Goal: Transaction & Acquisition: Purchase product/service

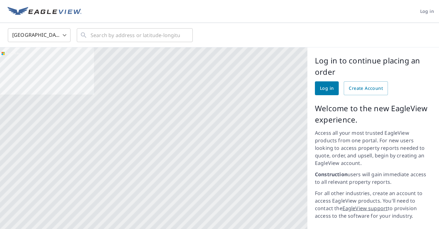
click at [333, 86] on span "Log in" at bounding box center [327, 88] width 14 height 8
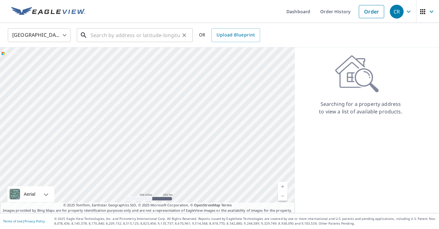
click at [156, 35] on input "text" at bounding box center [135, 35] width 89 height 18
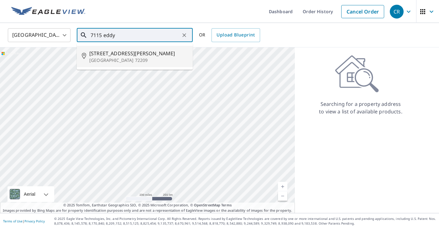
click at [154, 56] on span "[STREET_ADDRESS][PERSON_NAME]" at bounding box center [138, 54] width 98 height 8
type input "[STREET_ADDRESS][PERSON_NAME]"
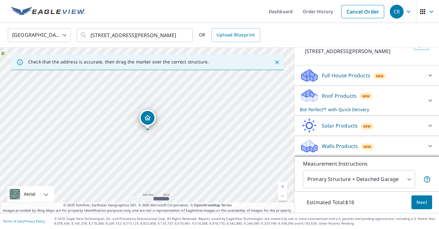
click at [384, 108] on p "Bid Perfect™ with Quick Delivery" at bounding box center [361, 109] width 123 height 7
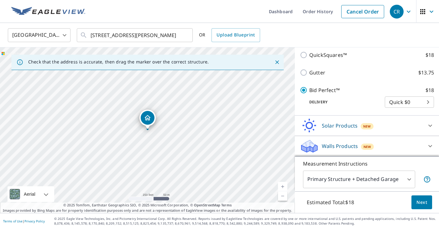
scroll to position [131, 0]
click at [418, 201] on span "Next" at bounding box center [422, 202] width 11 height 8
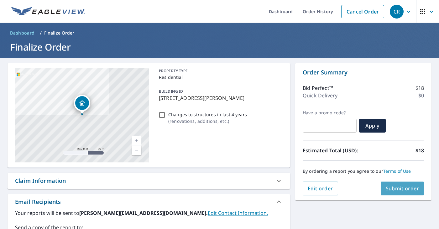
click at [396, 184] on button "Submit order" at bounding box center [403, 188] width 44 height 14
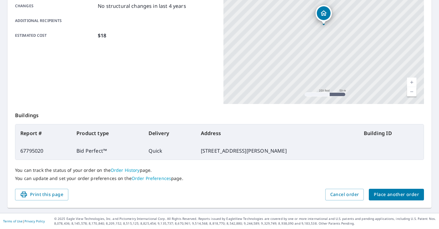
scroll to position [140, 0]
click at [392, 194] on span "Place another order" at bounding box center [396, 195] width 45 height 8
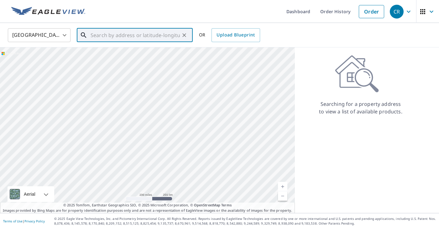
click at [136, 39] on input "text" at bounding box center [135, 35] width 89 height 18
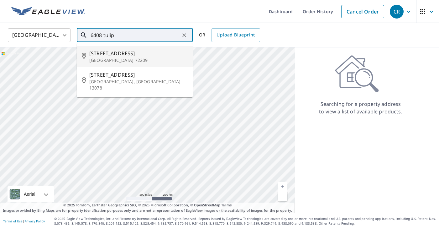
click at [152, 55] on span "[STREET_ADDRESS]" at bounding box center [138, 54] width 98 height 8
type input "[STREET_ADDRESS]"
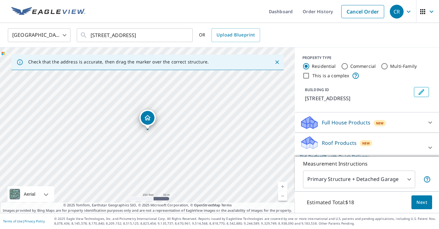
click at [430, 200] on button "Next" at bounding box center [422, 202] width 21 height 14
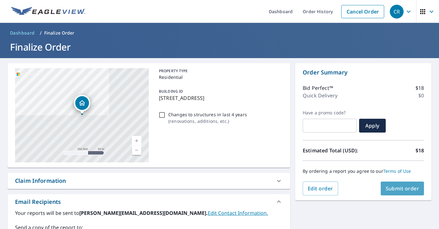
click at [393, 188] on span "Submit order" at bounding box center [403, 188] width 34 height 7
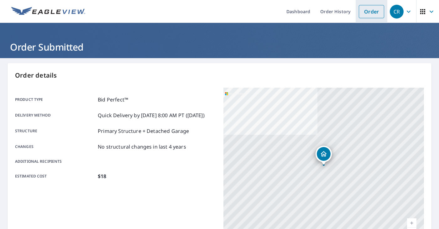
click at [375, 13] on link "Order" at bounding box center [371, 11] width 25 height 13
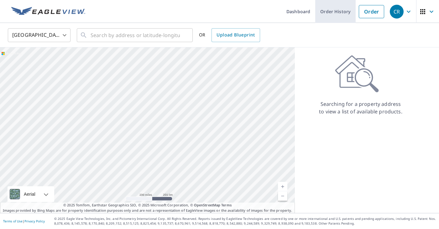
click at [337, 14] on link "Order History" at bounding box center [335, 11] width 40 height 23
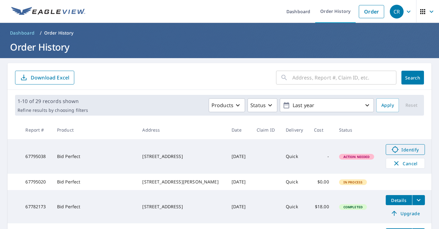
click at [397, 148] on icon at bounding box center [396, 149] width 8 height 8
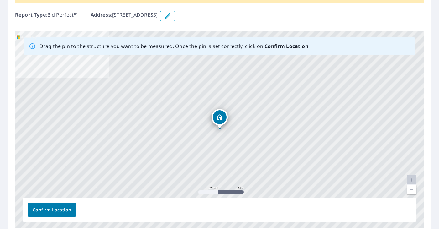
scroll to position [69, 0]
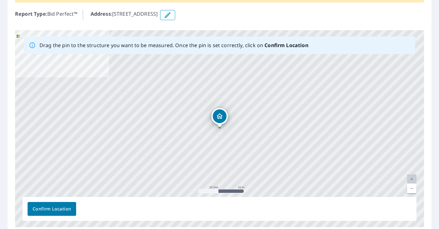
click at [210, 122] on div "6408 Tulip Rd Little Rock, AR 72209" at bounding box center [219, 128] width 409 height 197
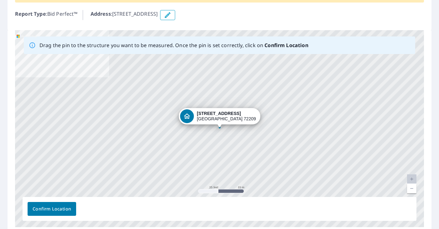
click at [217, 120] on div "6408 Tulip Rd Little Rock, AR 72209" at bounding box center [226, 116] width 59 height 11
click at [221, 129] on div "6408 Tulip Rd Little Rock, AR 72209" at bounding box center [219, 128] width 409 height 197
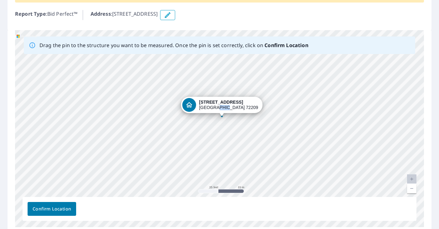
drag, startPoint x: 220, startPoint y: 129, endPoint x: 222, endPoint y: 118, distance: 11.5
click at [222, 118] on div "6408 Tulip Rd Little Rock, AR 72209" at bounding box center [219, 128] width 409 height 197
click at [208, 114] on div "6408 Tulip Rd Little Rock, AR 72209" at bounding box center [222, 106] width 82 height 19
click at [216, 106] on div "6408 Tulip Rd Little Rock, AR 72209" at bounding box center [228, 104] width 59 height 11
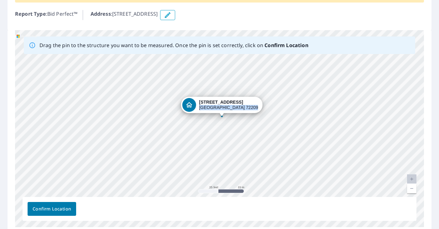
click at [216, 106] on div "6408 Tulip Rd Little Rock, AR 72209" at bounding box center [228, 104] width 59 height 11
click at [213, 92] on div "6408 Tulip Rd Little Rock, AR 72209" at bounding box center [219, 128] width 409 height 197
click at [217, 124] on div "6408 Tulip Rd Little Rock, AR 72209" at bounding box center [219, 128] width 409 height 197
click at [65, 208] on span "Confirm Location" at bounding box center [52, 209] width 39 height 8
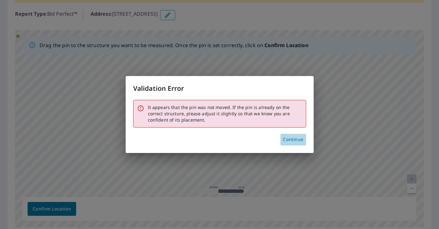
click at [295, 137] on span "Continue" at bounding box center [293, 139] width 20 height 8
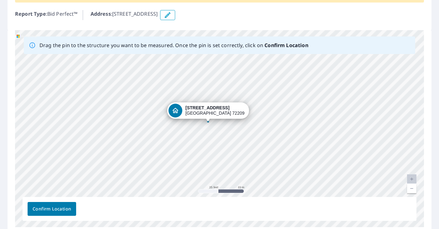
drag, startPoint x: 220, startPoint y: 127, endPoint x: 208, endPoint y: 121, distance: 13.2
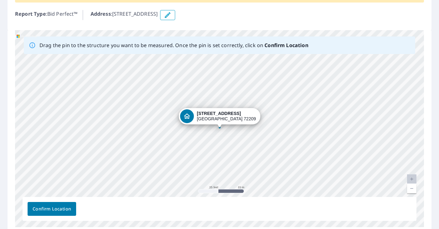
click at [51, 212] on button "Confirm Location" at bounding box center [52, 209] width 49 height 14
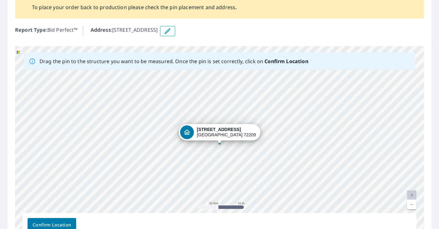
scroll to position [0, 0]
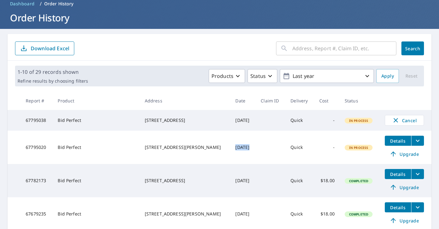
drag, startPoint x: 218, startPoint y: 148, endPoint x: 258, endPoint y: 148, distance: 39.8
click at [258, 148] on tr "67795020 Bid Perfect 7115 Eddy Ln Little Rock, AR 72209 Oct 09, 2025 Quick - In…" at bounding box center [220, 146] width 424 height 33
click at [233, 144] on td "[DATE]" at bounding box center [242, 146] width 25 height 33
click at [402, 143] on span "Details" at bounding box center [398, 141] width 19 height 6
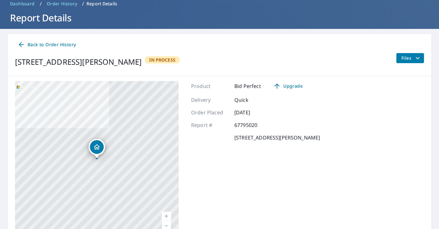
click at [205, 51] on div "Back to Order History 7115 Eddy Ln Little Rock, AR 72209 In Process Files" at bounding box center [220, 55] width 424 height 42
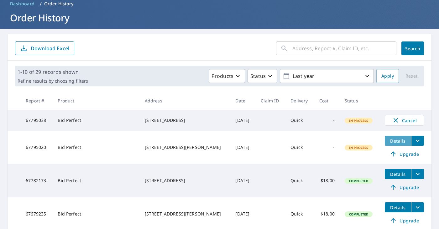
click at [389, 144] on span "Details" at bounding box center [398, 141] width 19 height 6
click at [399, 141] on span "Details" at bounding box center [398, 141] width 19 height 6
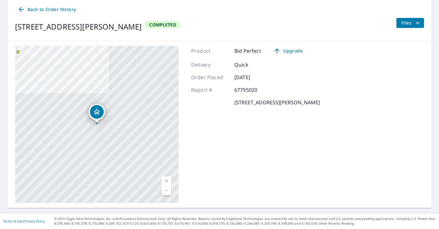
scroll to position [64, 0]
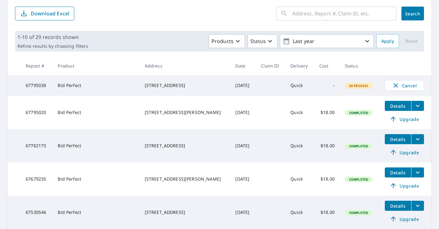
click at [396, 108] on span "Details" at bounding box center [398, 106] width 19 height 6
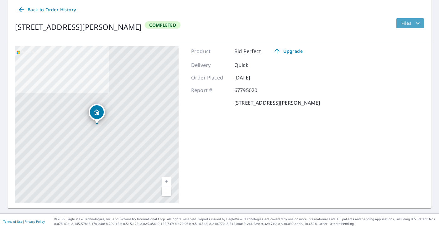
click at [419, 26] on icon "filesDropdownBtn-67795020" at bounding box center [418, 23] width 8 height 8
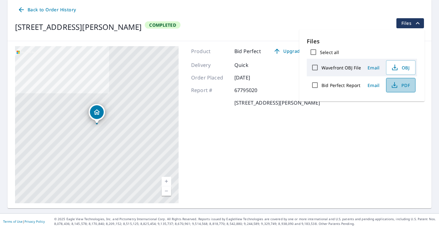
click at [408, 87] on span "PDF" at bounding box center [400, 85] width 20 height 8
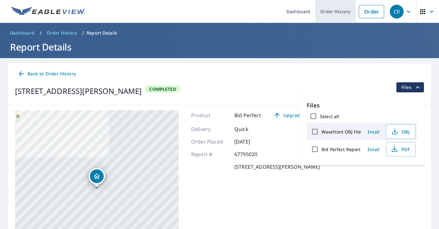
click at [339, 8] on link "Order History" at bounding box center [335, 11] width 40 height 23
